Goal: Task Accomplishment & Management: Use online tool/utility

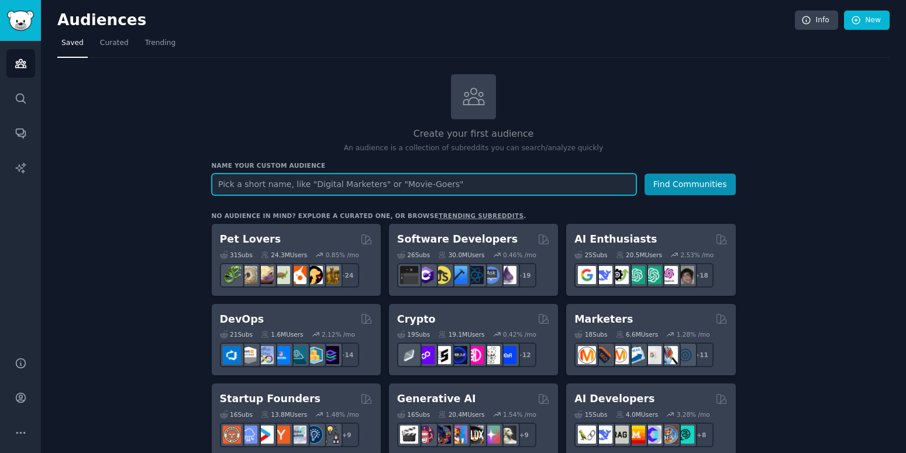
click at [319, 187] on input "text" at bounding box center [424, 185] width 425 height 22
type input "investimento"
click at [645, 174] on button "Find Communities" at bounding box center [690, 185] width 91 height 22
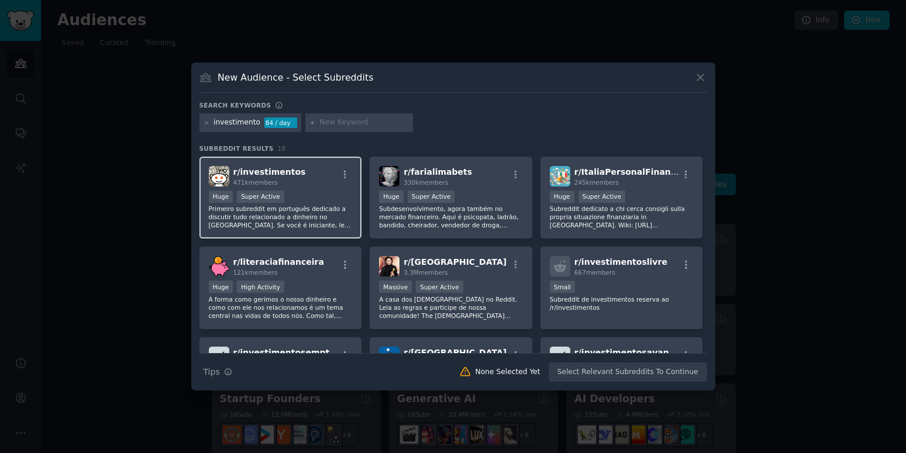
click at [282, 182] on div "471k members" at bounding box center [269, 182] width 73 height 8
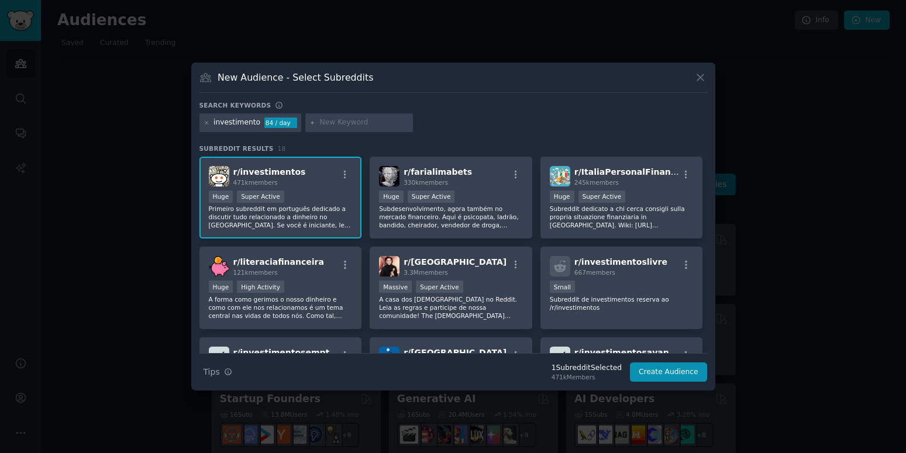
click at [283, 180] on div "471k members" at bounding box center [269, 182] width 73 height 8
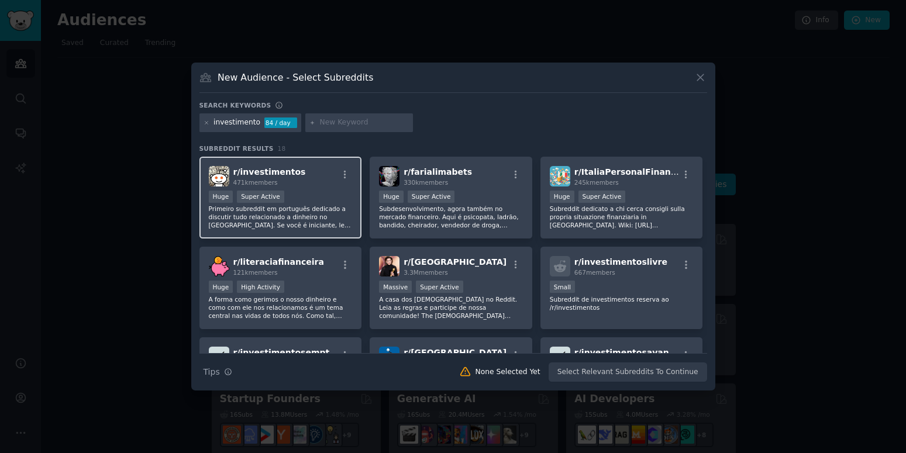
click at [283, 180] on div "471k members" at bounding box center [269, 182] width 73 height 8
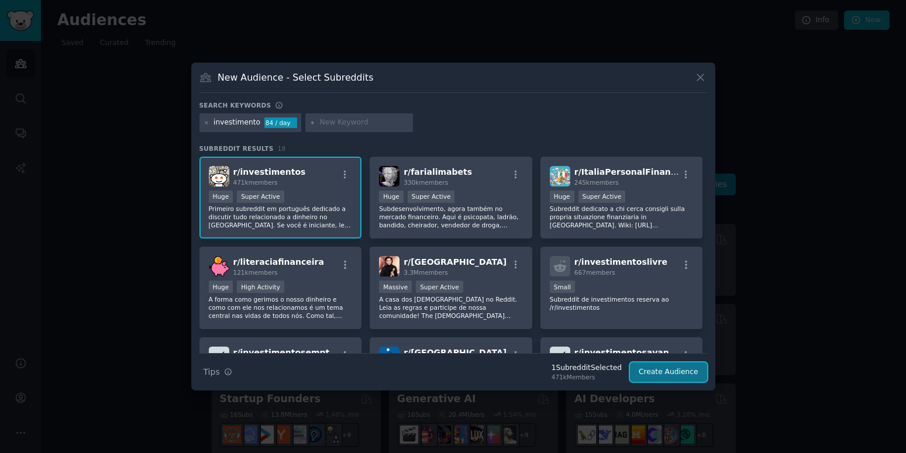
click at [680, 370] on button "Create Audience" at bounding box center [668, 373] width 77 height 20
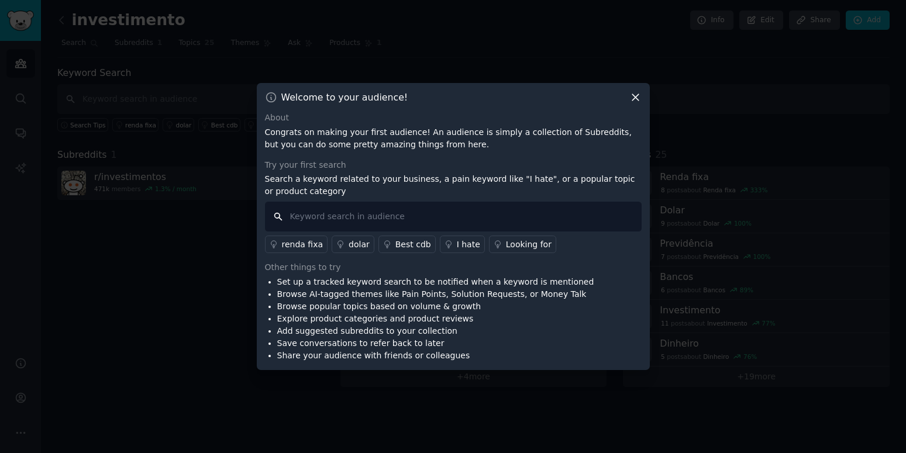
click at [397, 222] on input "text" at bounding box center [453, 217] width 377 height 30
type input "s"
type input "ações"
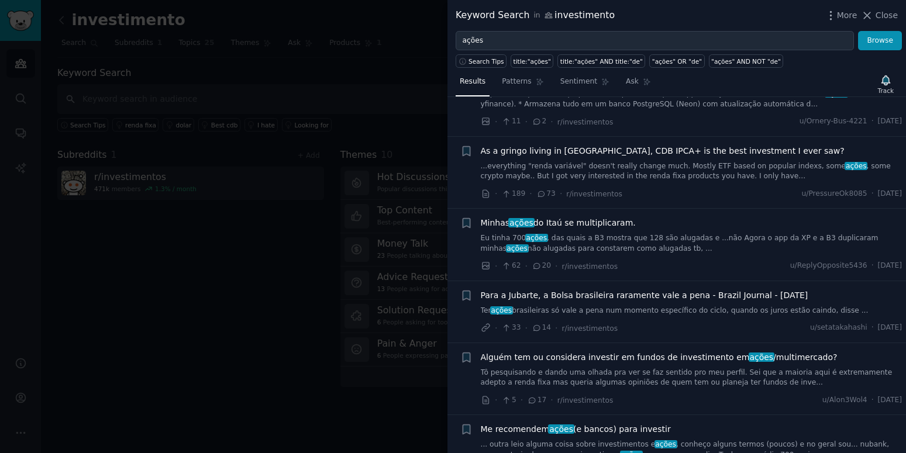
scroll to position [1590, 0]
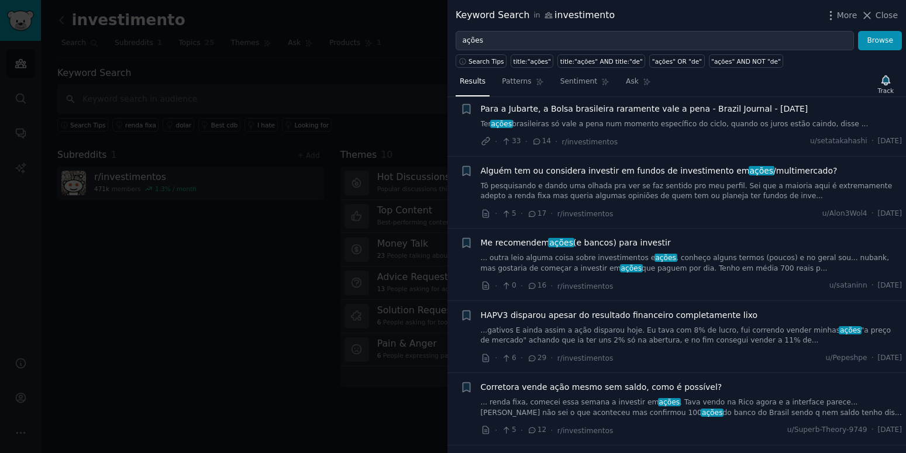
drag, startPoint x: 897, startPoint y: 149, endPoint x: 892, endPoint y: 166, distance: 17.2
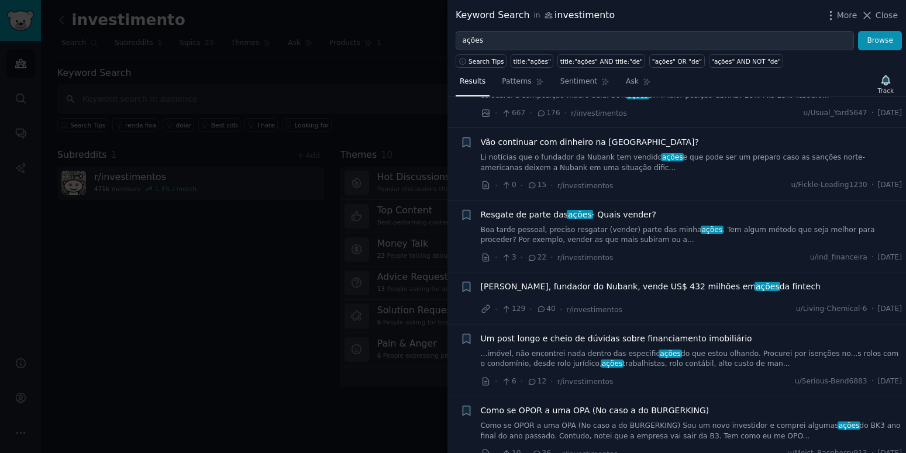
drag, startPoint x: 892, startPoint y: 166, endPoint x: 892, endPoint y: 133, distance: 32.2
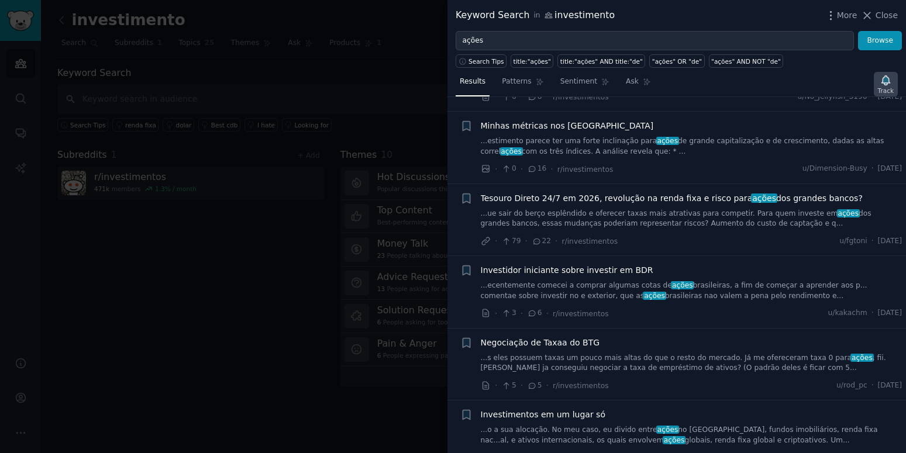
scroll to position [0, 0]
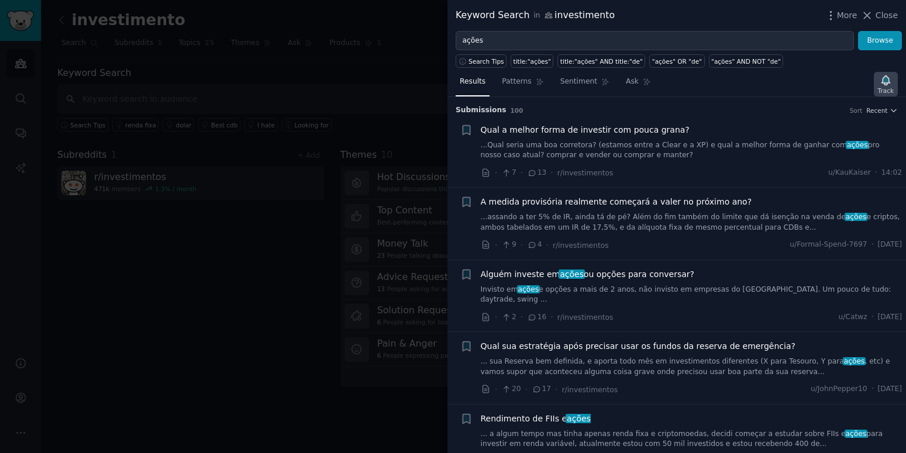
click at [891, 94] on div "Results Patterns Sentiment Ask Track Submission s 100 Sort Recent + Qual a melh…" at bounding box center [676, 260] width 459 height 385
click at [409, 66] on div at bounding box center [453, 226] width 906 height 453
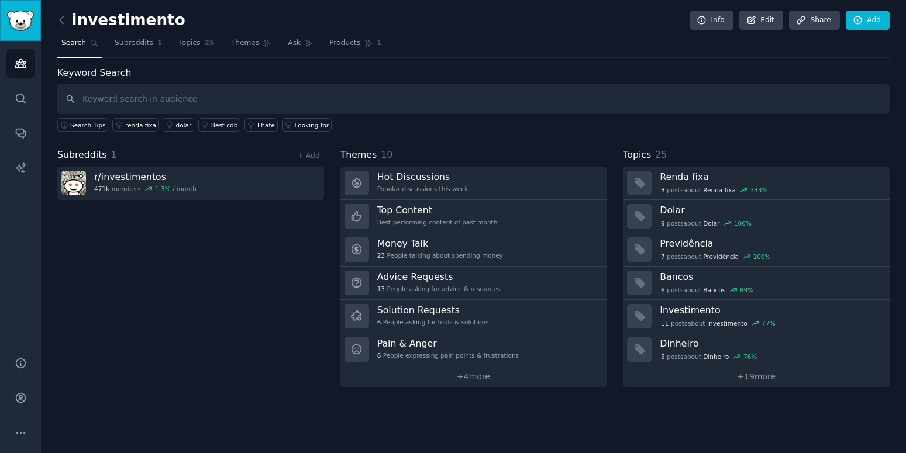
click at [21, 20] on img "Sidebar" at bounding box center [20, 21] width 27 height 20
